Goal: Use online tool/utility: Use online tool/utility

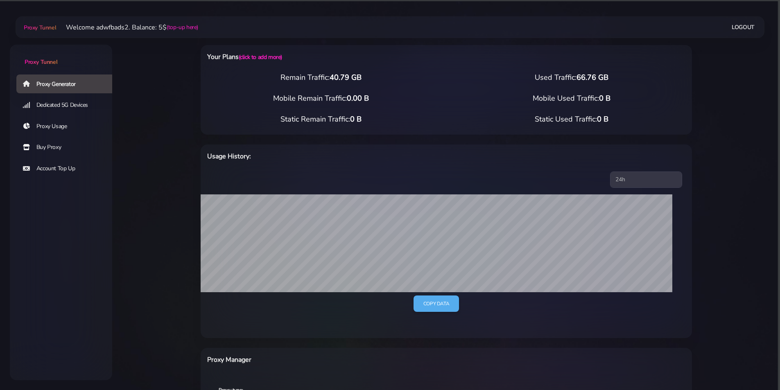
select select "FR"
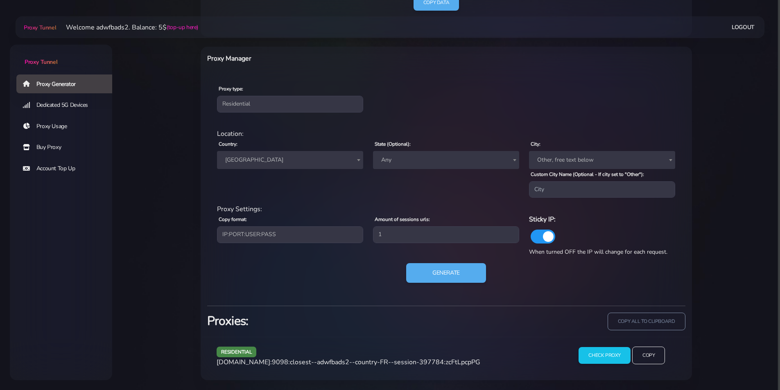
click at [273, 157] on span "[GEOGRAPHIC_DATA]" at bounding box center [290, 159] width 136 height 11
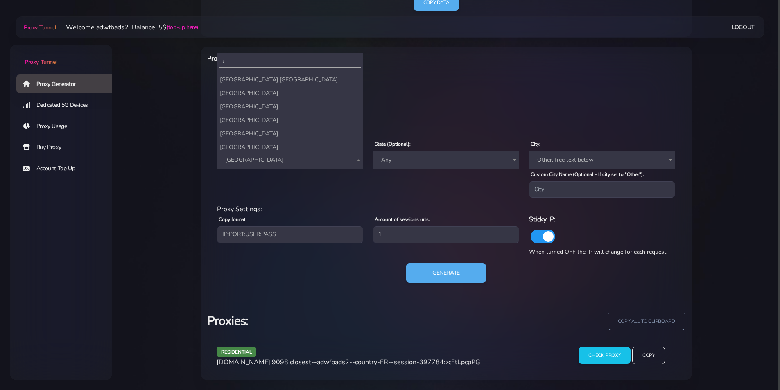
scroll to position [0, 0]
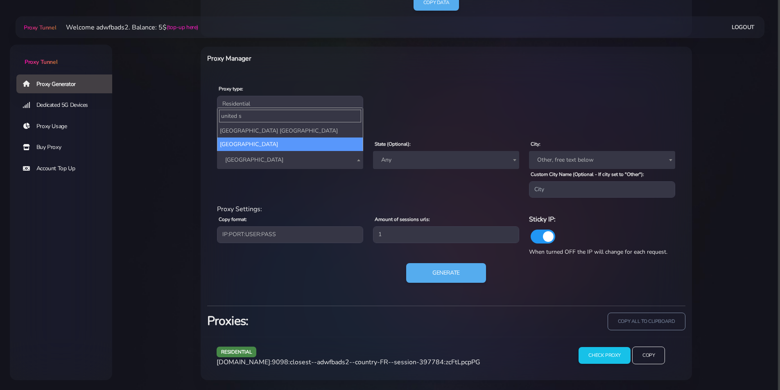
type input "united s"
select select "US"
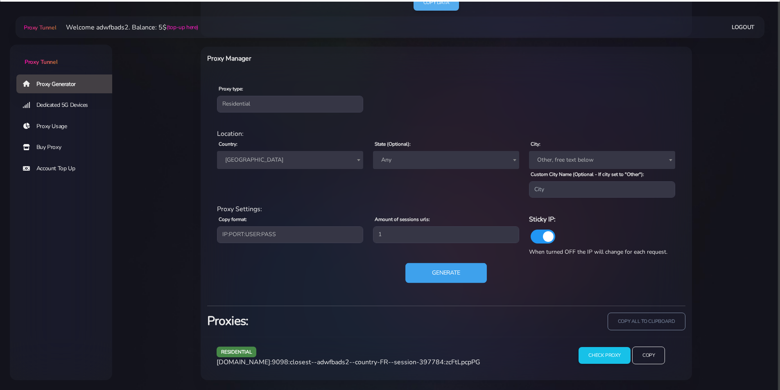
click at [432, 274] on button "Generate" at bounding box center [445, 273] width 81 height 20
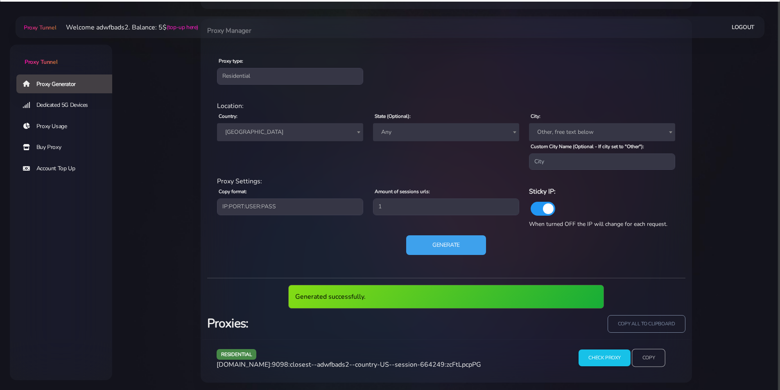
scroll to position [332, 0]
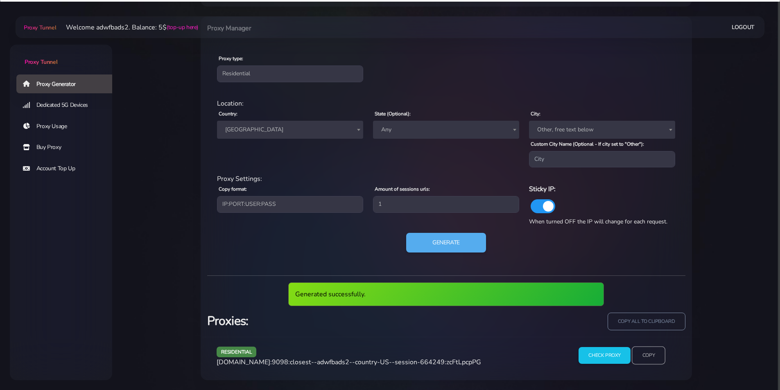
click at [654, 354] on input "Copy" at bounding box center [649, 356] width 34 height 18
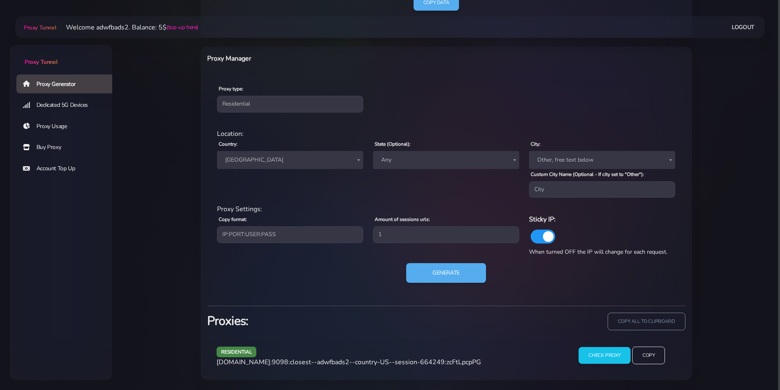
click at [252, 152] on span "[GEOGRAPHIC_DATA]" at bounding box center [290, 160] width 146 height 18
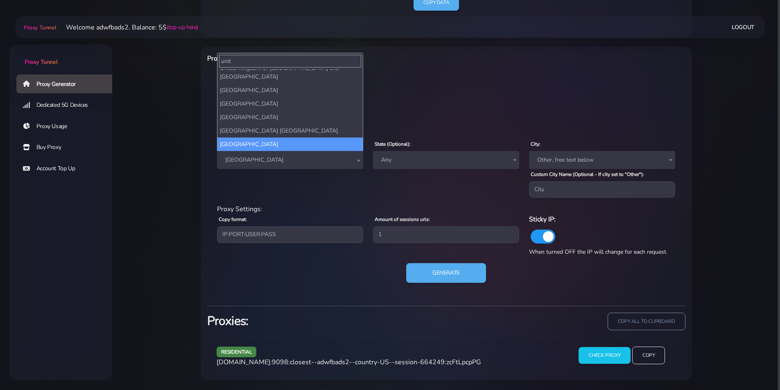
scroll to position [0, 0]
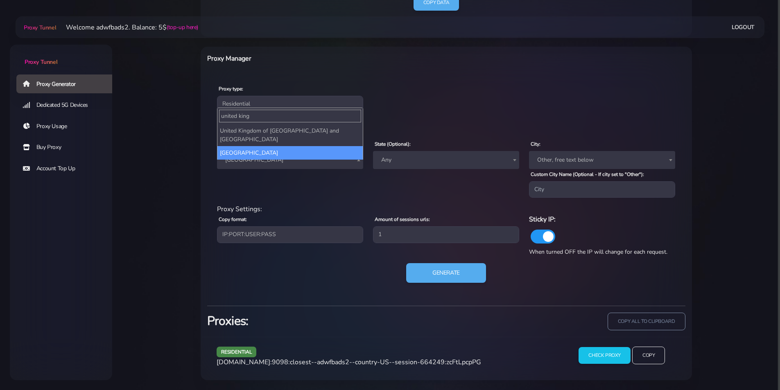
type input "united king"
select select "UK"
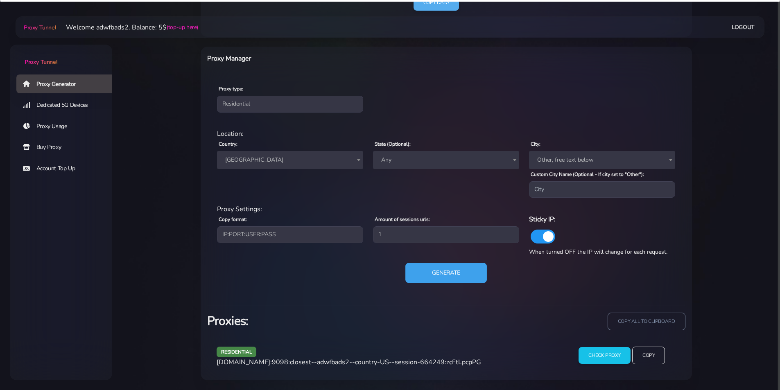
click at [432, 275] on button "Generate" at bounding box center [445, 273] width 81 height 20
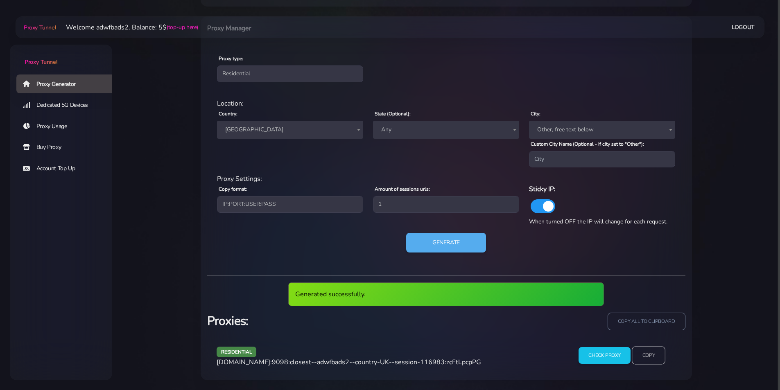
click at [651, 349] on input "Copy" at bounding box center [649, 356] width 34 height 18
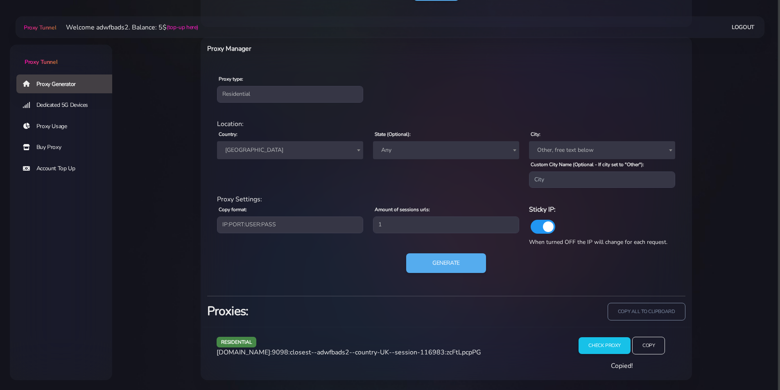
scroll to position [301, 0]
